Goal: Task Accomplishment & Management: Complete application form

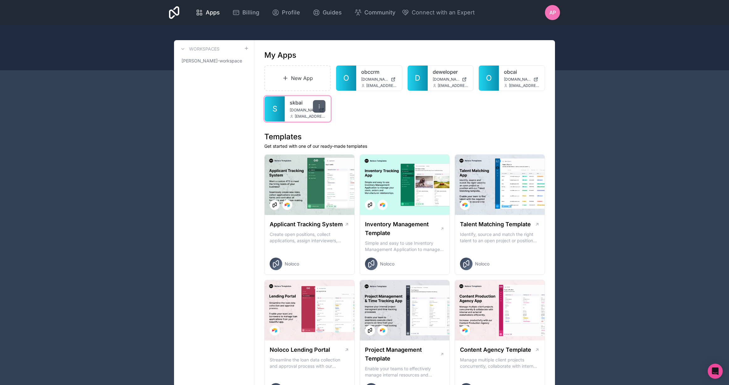
click at [322, 105] on icon at bounding box center [319, 106] width 5 height 5
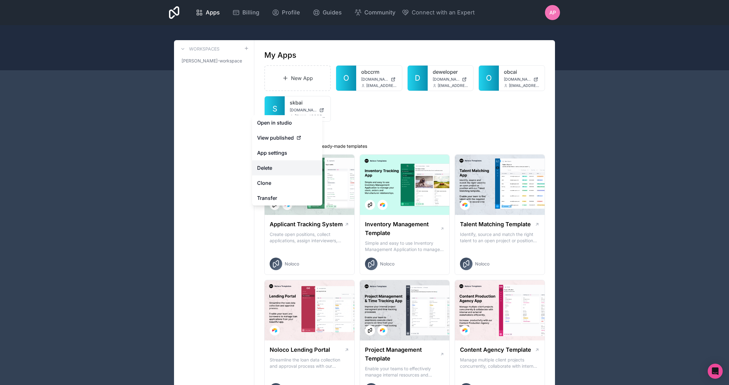
click at [287, 170] on button "Delete" at bounding box center [287, 167] width 70 height 15
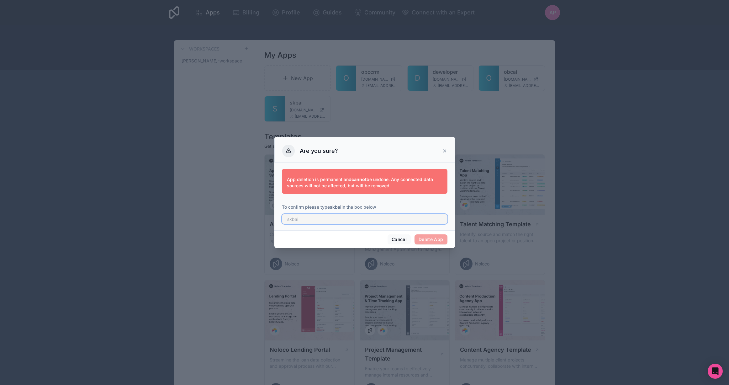
click at [310, 219] on input "text" at bounding box center [365, 219] width 166 height 10
drag, startPoint x: 339, startPoint y: 206, endPoint x: 331, endPoint y: 206, distance: 7.8
click at [331, 206] on p "To confirm please type skbai in the box below" at bounding box center [365, 207] width 166 height 6
copy p "skbai"
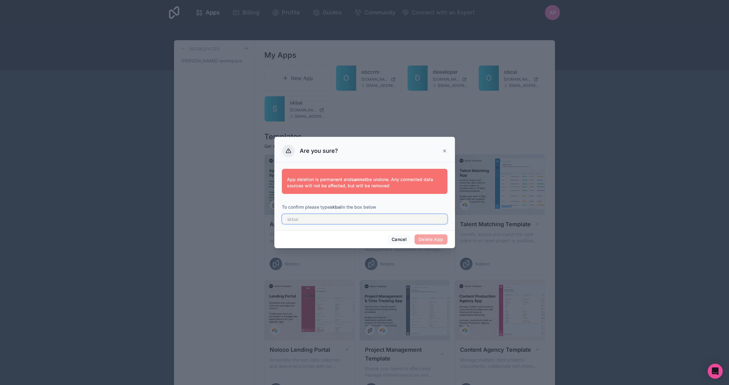
click at [333, 219] on input "text" at bounding box center [365, 219] width 166 height 10
paste input "skbai"
type input "skbai"
click at [434, 240] on button "Delete App" at bounding box center [431, 239] width 33 height 10
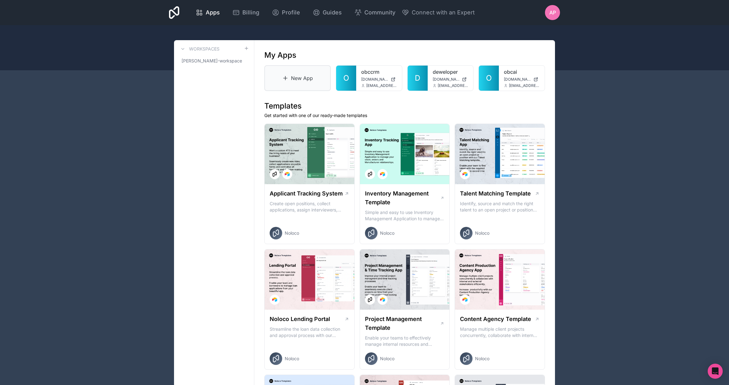
click at [305, 78] on link "New App" at bounding box center [297, 78] width 67 height 26
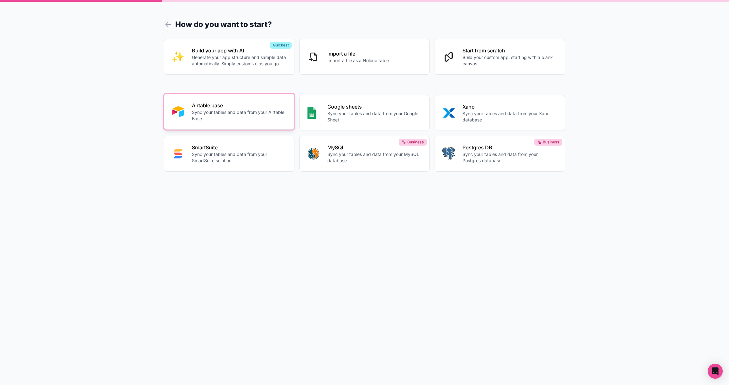
click at [241, 109] on p "Airtable base" at bounding box center [239, 106] width 95 height 8
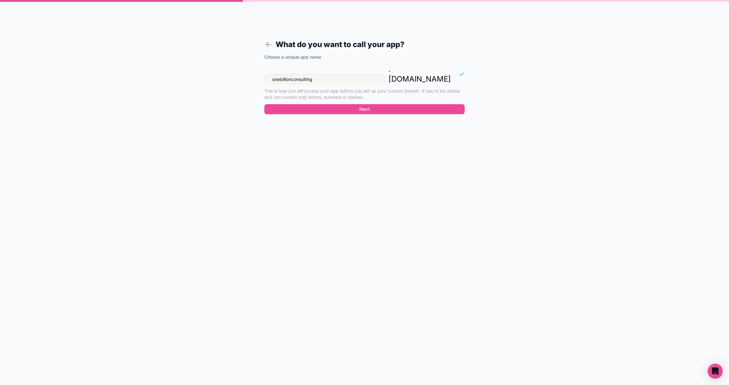
click at [335, 74] on input "onebillionconsulting" at bounding box center [324, 79] width 120 height 10
click at [326, 74] on input "onebillionconsulting" at bounding box center [324, 79] width 120 height 10
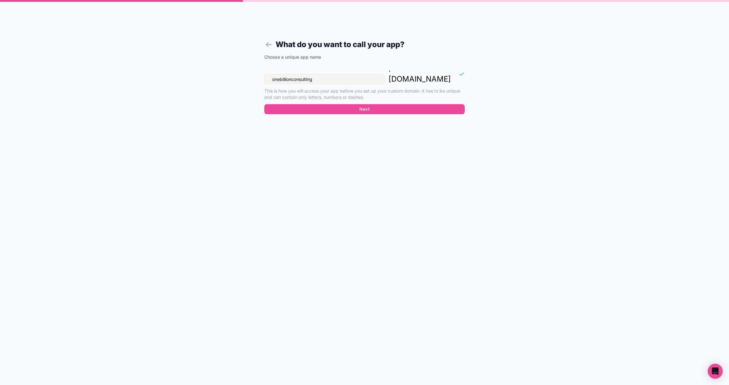
click at [326, 74] on input "onebillionconsulting" at bounding box center [324, 79] width 120 height 10
type input "sdkai"
click at [366, 104] on button "Next" at bounding box center [364, 109] width 200 height 10
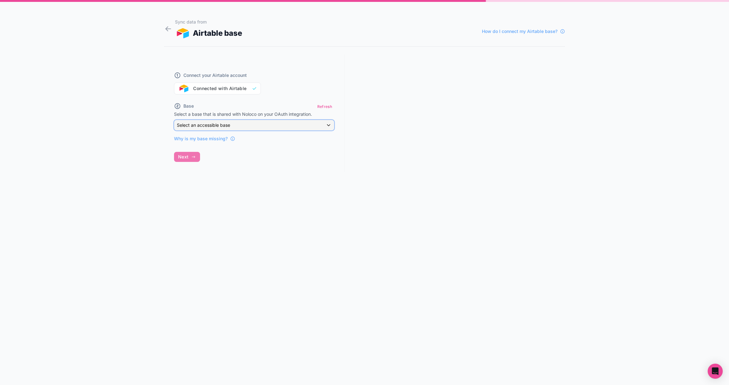
click at [238, 126] on div "Select an accessible base" at bounding box center [254, 125] width 160 height 10
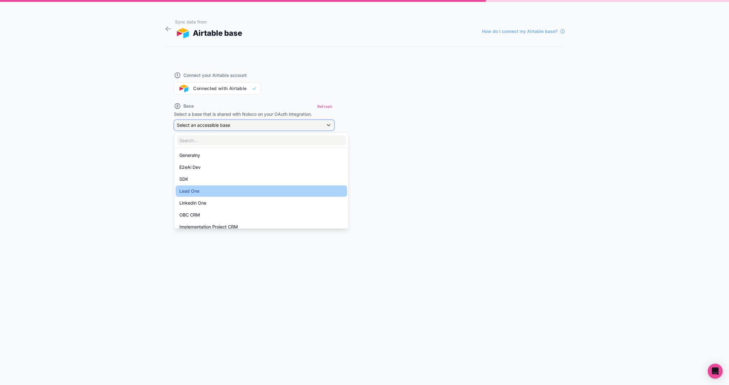
scroll to position [56, 0]
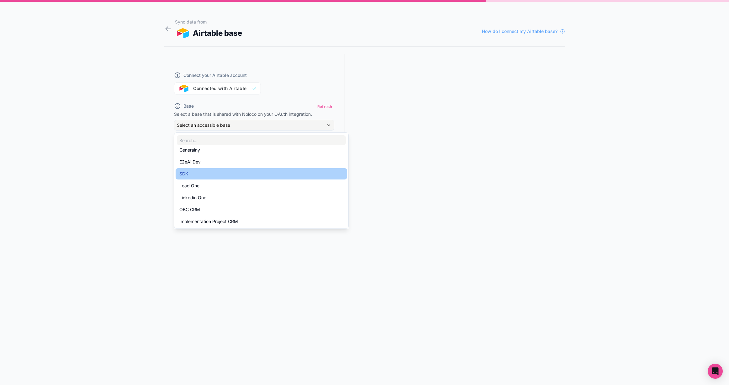
click at [249, 177] on div "SDK" at bounding box center [261, 174] width 164 height 8
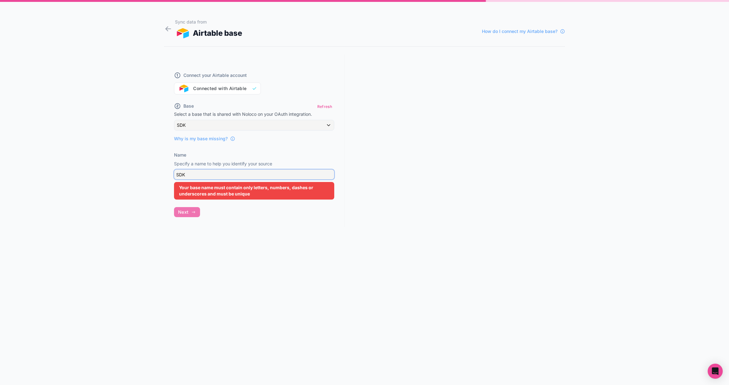
click at [239, 174] on input "SDK" at bounding box center [254, 174] width 160 height 10
click at [264, 146] on div "Connect your Airtable account Connected with Airtable Base Refresh Select a bas…" at bounding box center [254, 140] width 181 height 173
click at [324, 107] on button "Refresh" at bounding box center [324, 106] width 19 height 9
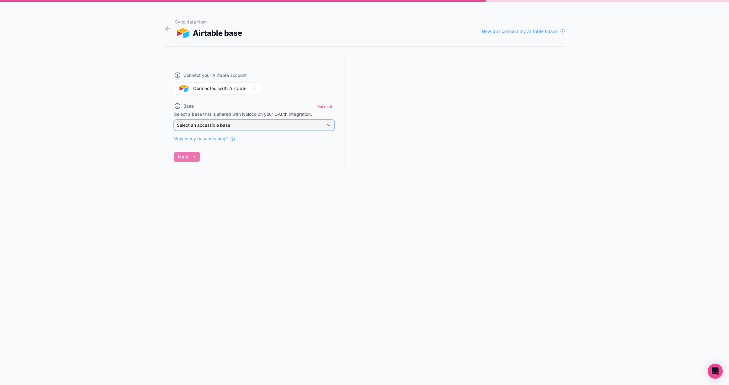
click at [221, 125] on span "Select an accessible base" at bounding box center [203, 124] width 53 height 5
click at [328, 105] on div at bounding box center [364, 192] width 729 height 385
click at [323, 105] on button "Refresh" at bounding box center [324, 106] width 19 height 9
click at [298, 123] on div "Select an accessible base" at bounding box center [254, 125] width 160 height 10
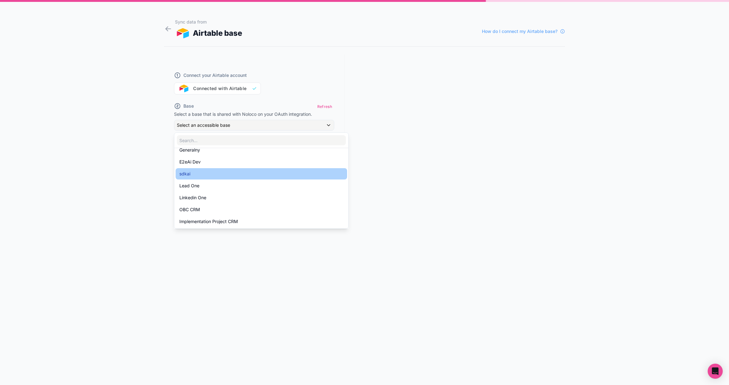
click at [303, 176] on div "sdkai" at bounding box center [261, 174] width 164 height 8
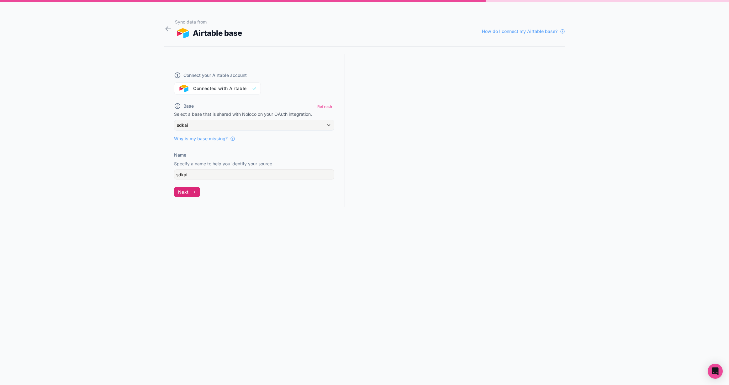
click at [189, 192] on button "Next" at bounding box center [187, 192] width 26 height 10
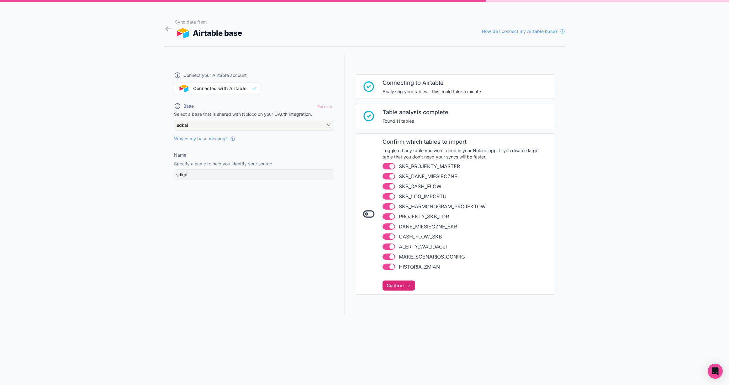
click at [397, 285] on span "Confirm" at bounding box center [395, 286] width 17 height 6
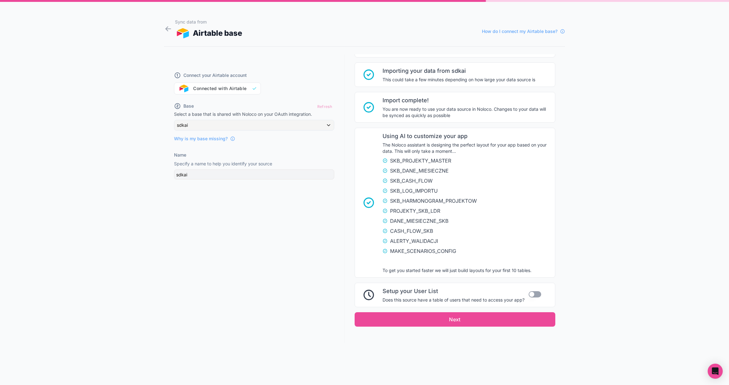
scroll to position [241, 0]
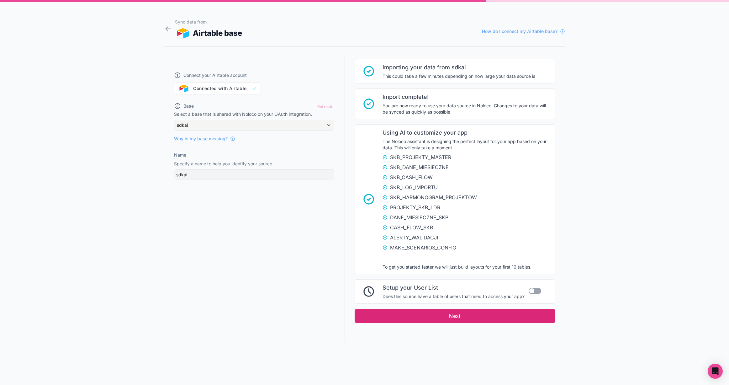
click at [447, 314] on button "Next" at bounding box center [455, 316] width 201 height 14
